Goal: Task Accomplishment & Management: Manage account settings

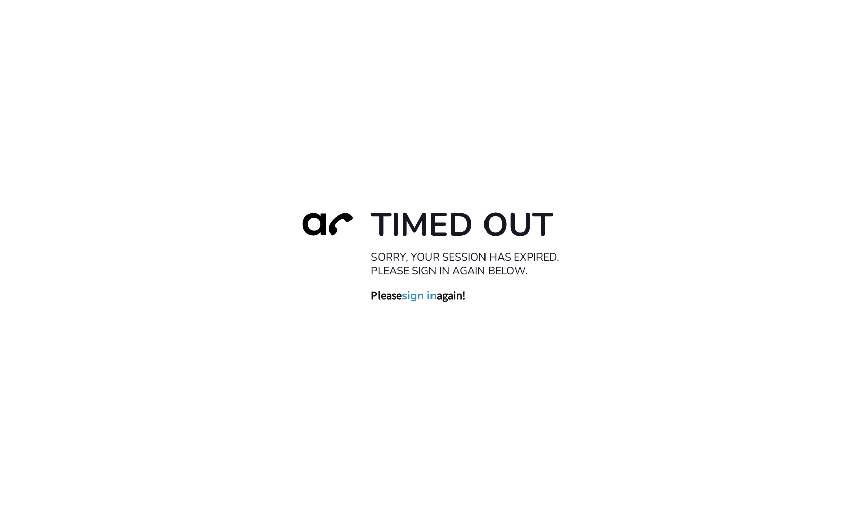
click at [420, 299] on link "sign in" at bounding box center [419, 296] width 35 height 14
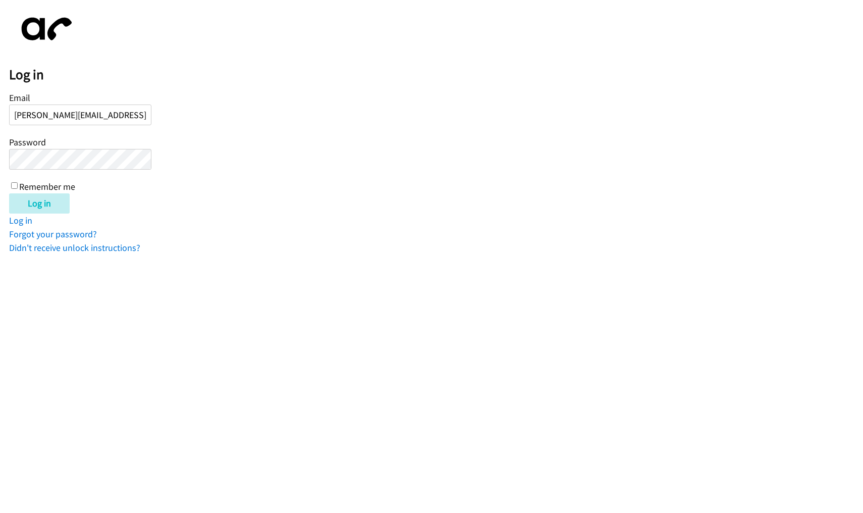
type input "[PERSON_NAME][EMAIL_ADDRESS][DOMAIN_NAME]"
click at [40, 203] on input "Log in" at bounding box center [39, 203] width 61 height 20
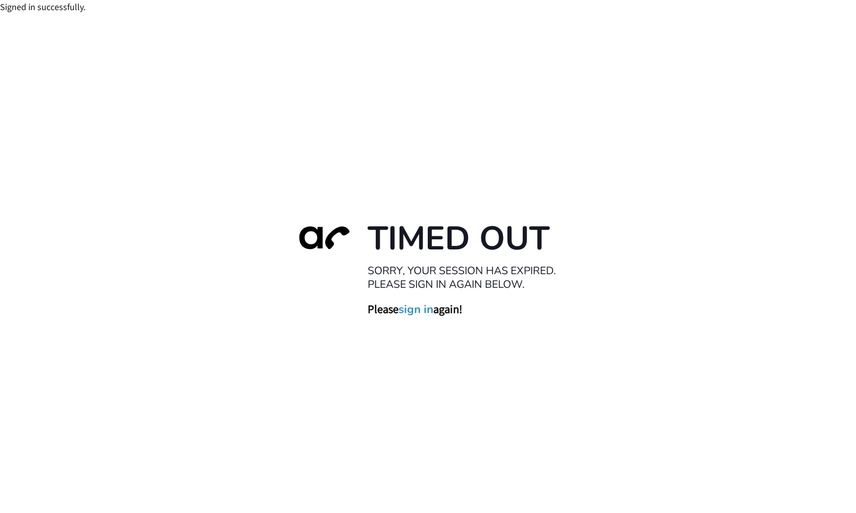
click at [424, 314] on link "sign in" at bounding box center [415, 309] width 35 height 14
click at [424, 311] on link "sign in" at bounding box center [415, 309] width 35 height 14
